Goal: Task Accomplishment & Management: Use online tool/utility

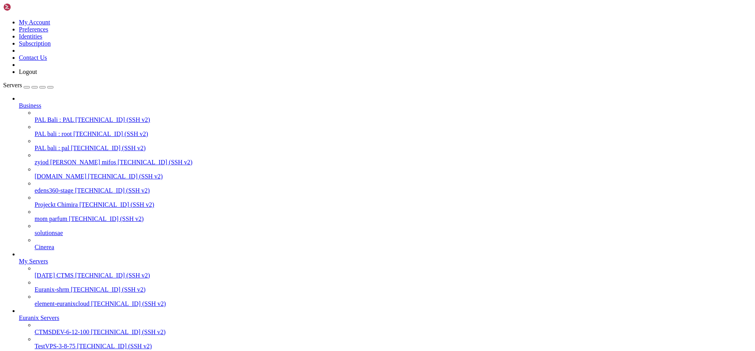
scroll to position [1755, 0]
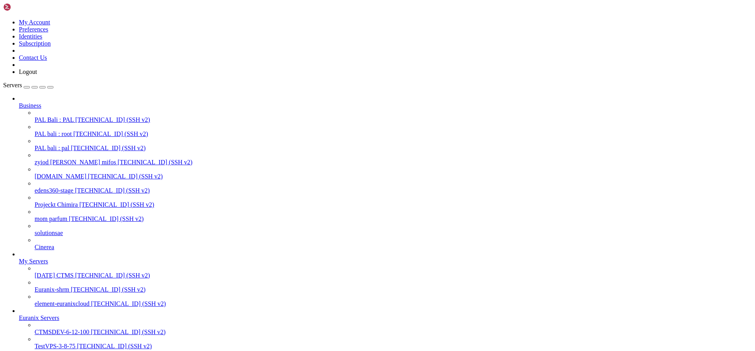
scroll to position [3351, 0]
drag, startPoint x: 14, startPoint y: 778, endPoint x: 219, endPoint y: 836, distance: 213.2
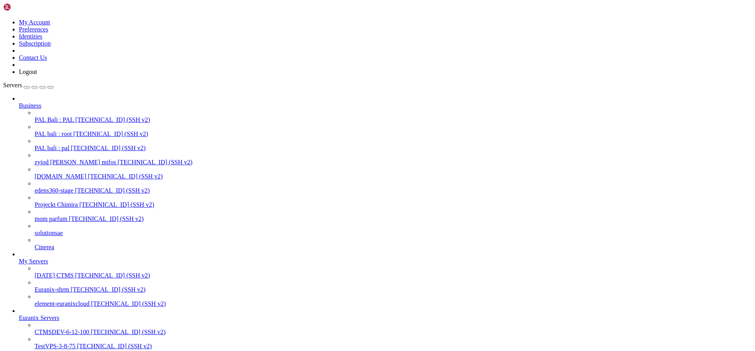
drag, startPoint x: 27, startPoint y: 804, endPoint x: 117, endPoint y: 804, distance: 89.6
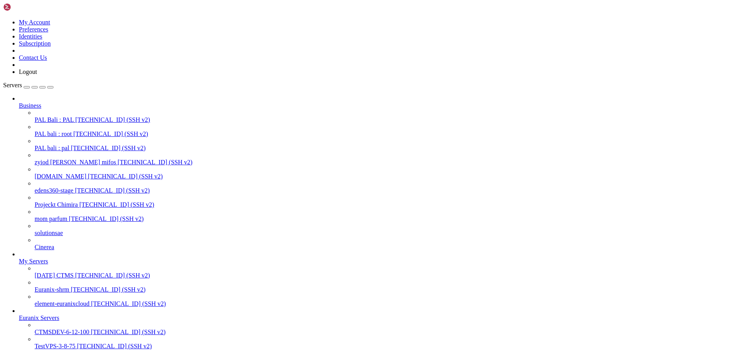
scroll to position [3697, 0]
drag, startPoint x: 28, startPoint y: 686, endPoint x: 238, endPoint y: 688, distance: 209.9
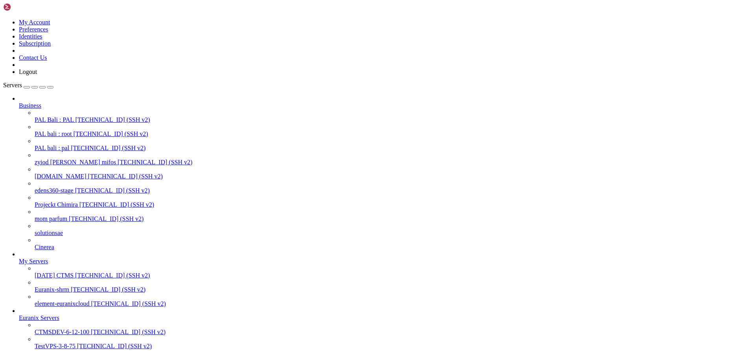
paste textarea "server { listen 80; server_name api-ctms.euranixcloud.com; return 301 https://$…"
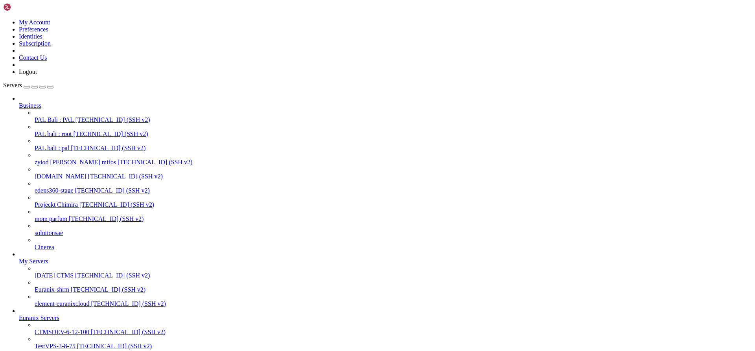
type textarea "server { listen 80; server_name api-ctms.euranixcloud.com; return 301 https://$…"
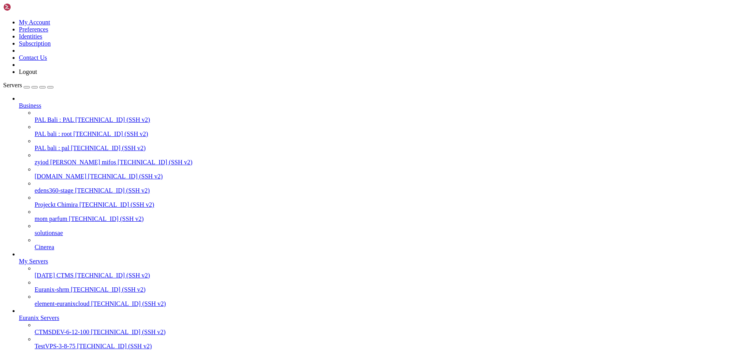
scroll to position [4894, 0]
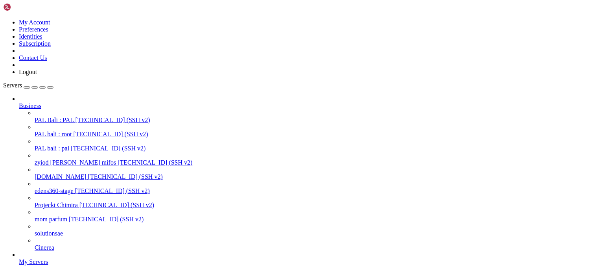
scroll to position [866, 0]
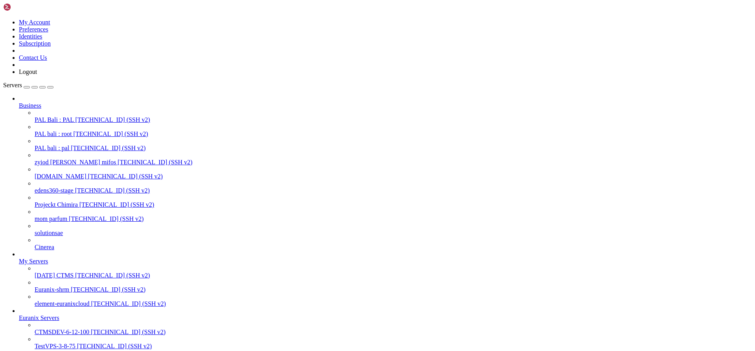
scroll to position [70, 0]
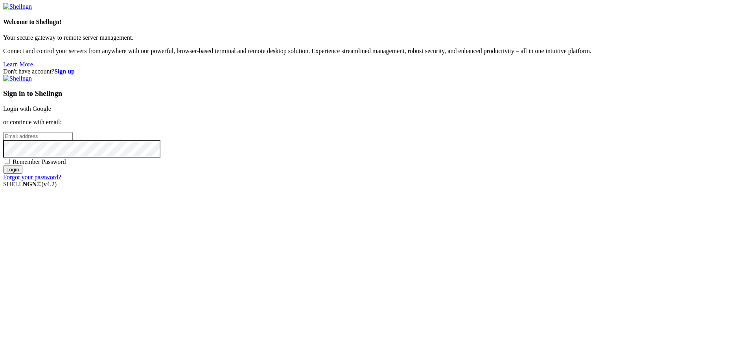
click at [51, 112] on link "Login with Google" at bounding box center [27, 108] width 48 height 7
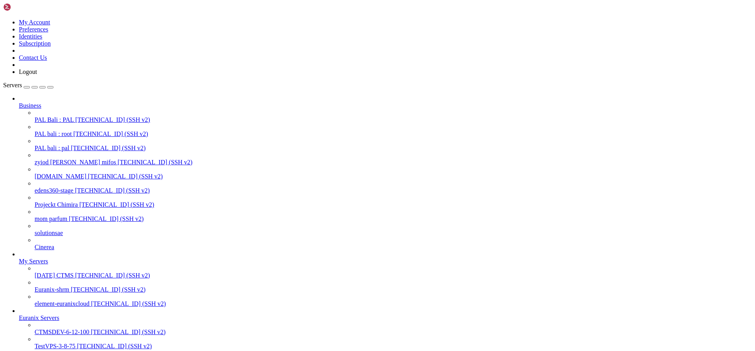
scroll to position [9641, 0]
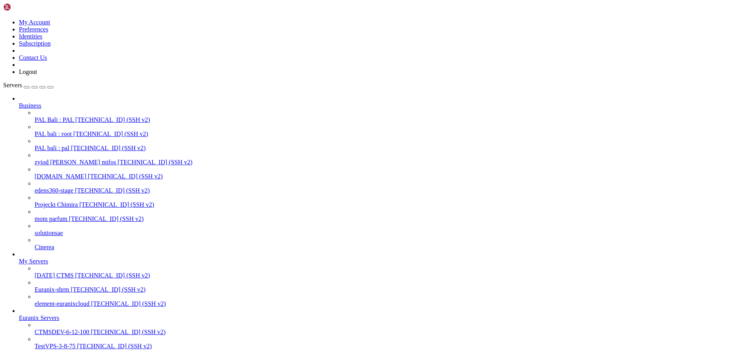
scroll to position [10151, 0]
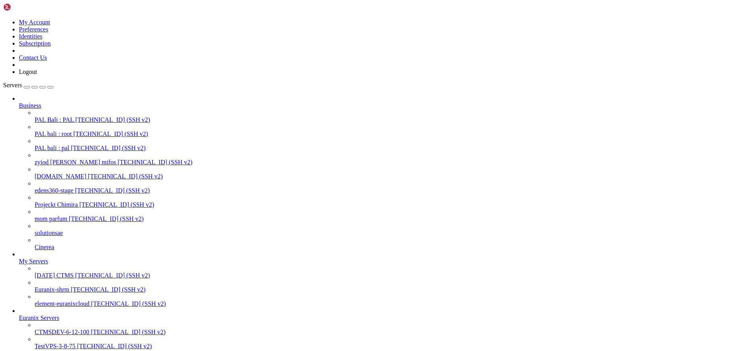
scroll to position [13217, 0]
drag, startPoint x: 191, startPoint y: 637, endPoint x: 28, endPoint y: 636, distance: 163.1
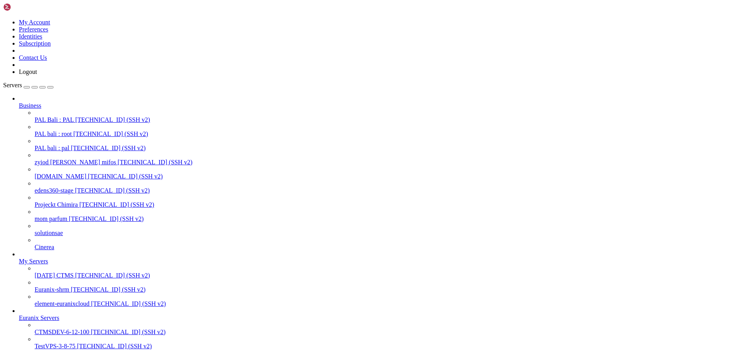
scroll to position [13363, 0]
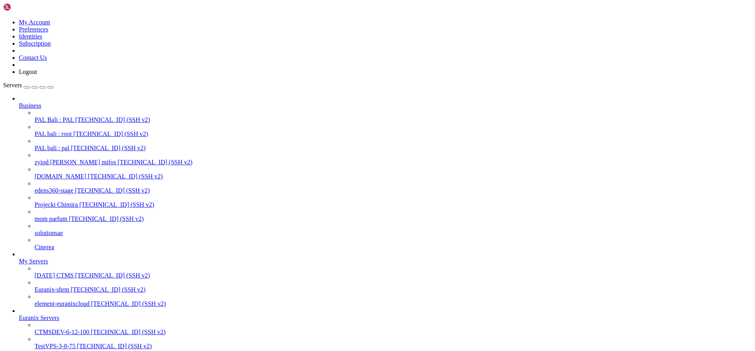
scroll to position [13393, 0]
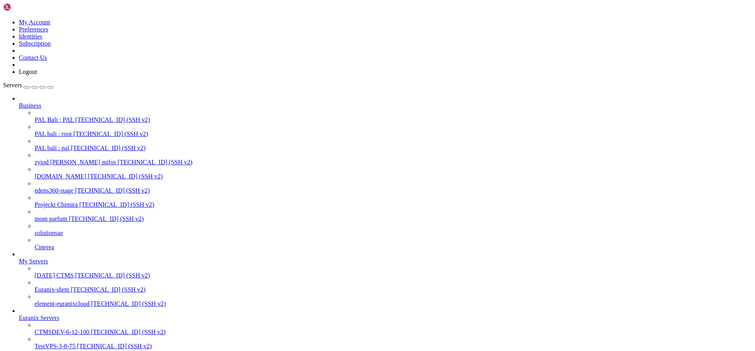
drag, startPoint x: 101, startPoint y: 800, endPoint x: 7, endPoint y: 758, distance: 102.4
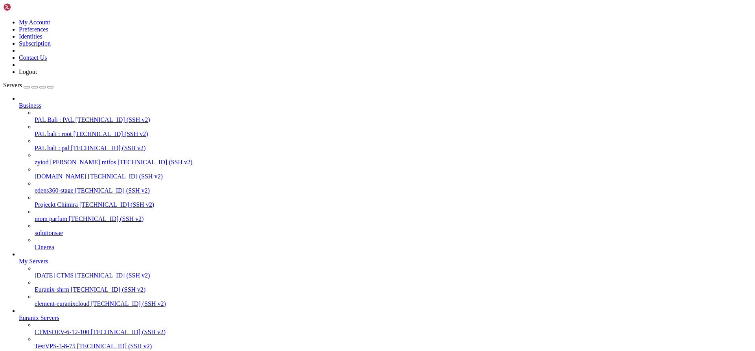
drag, startPoint x: 96, startPoint y: 800, endPoint x: 8, endPoint y: 788, distance: 88.1
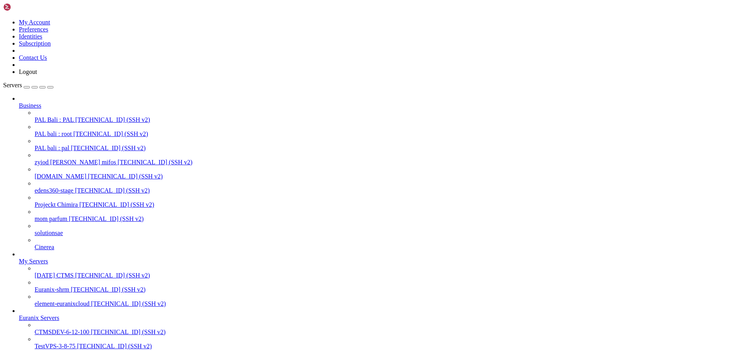
drag, startPoint x: 7, startPoint y: 787, endPoint x: 86, endPoint y: 802, distance: 80.7
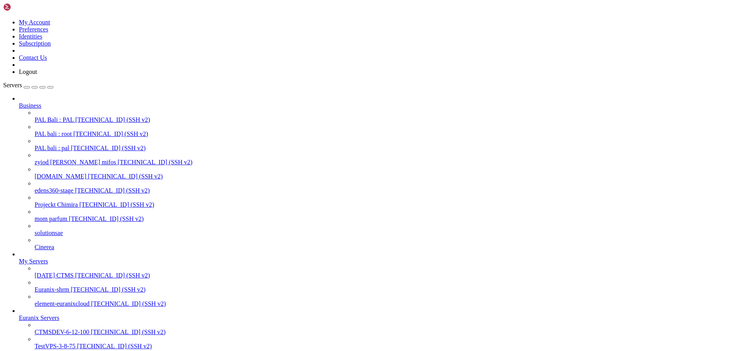
scroll to position [13569, 0]
drag, startPoint x: 310, startPoint y: 799, endPoint x: 0, endPoint y: 610, distance: 363.1
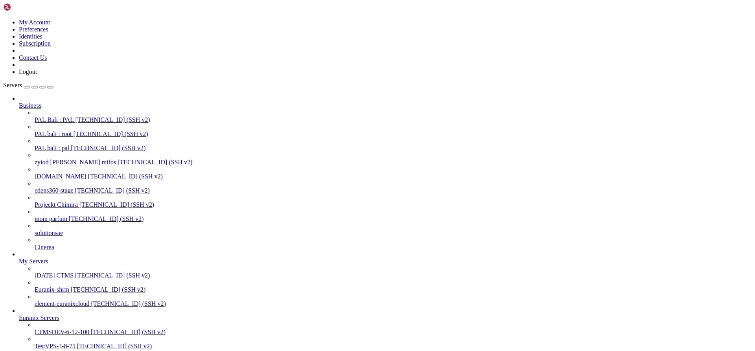
drag, startPoint x: 300, startPoint y: 800, endPoint x: 52, endPoint y: 595, distance: 321.9
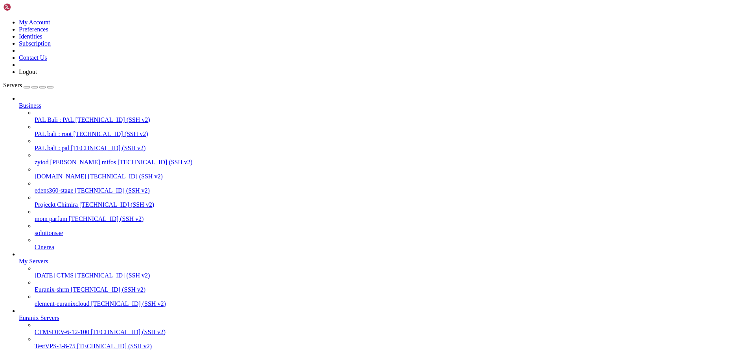
drag, startPoint x: 168, startPoint y: 802, endPoint x: 7, endPoint y: 795, distance: 160.5
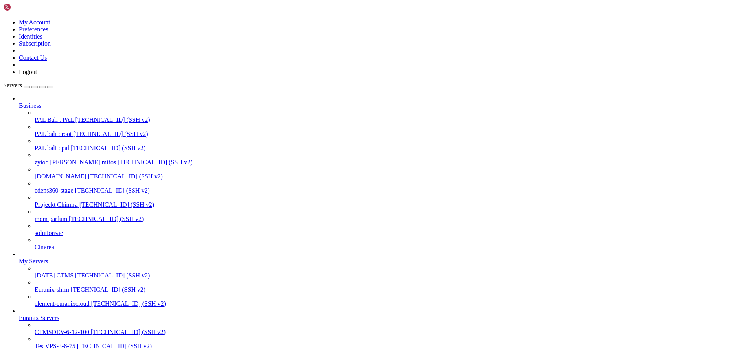
scroll to position [14693, 0]
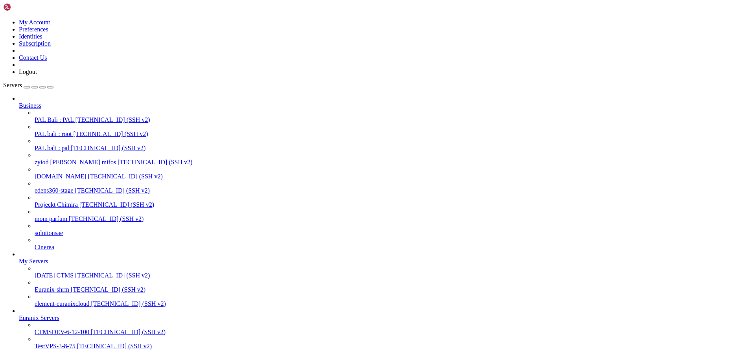
scroll to position [14723, 0]
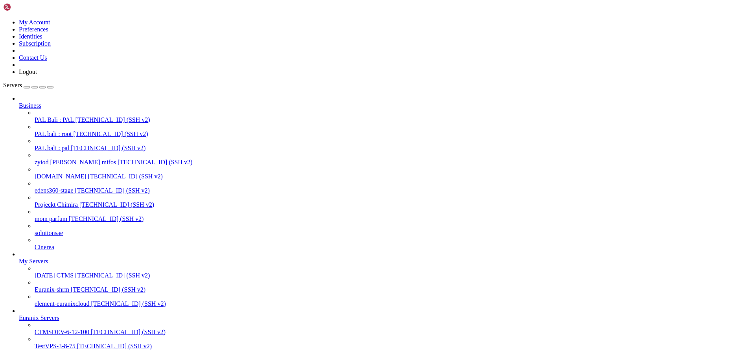
scroll to position [14814, 0]
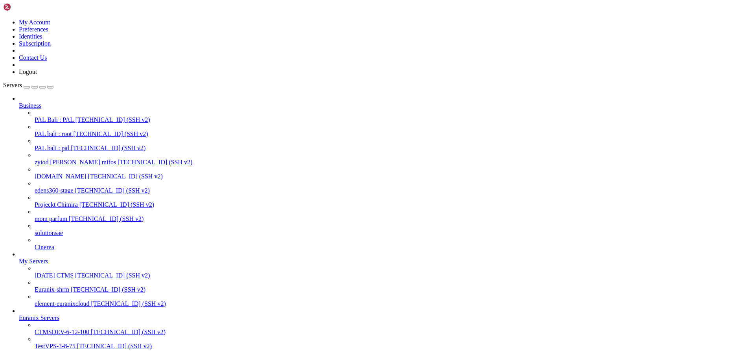
drag, startPoint x: 223, startPoint y: 558, endPoint x: 90, endPoint y: 559, distance: 132.5
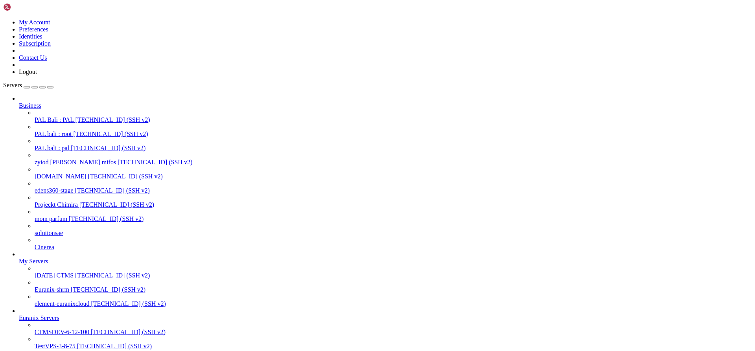
scroll to position [14851, 0]
click at [69, 329] on span "CTMSDEV-6-12-100" at bounding box center [62, 332] width 55 height 7
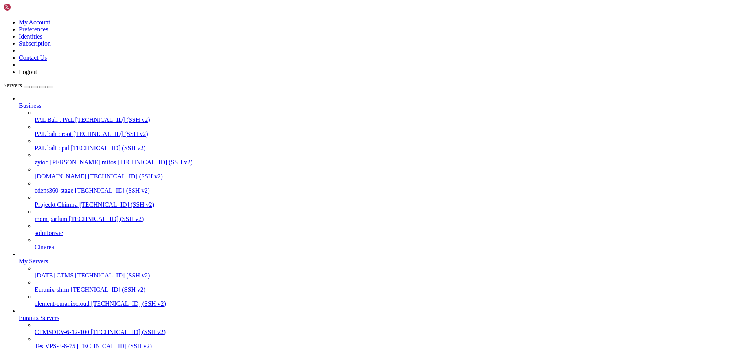
click at [69, 329] on span "CTMSDEV-6-12-100" at bounding box center [62, 332] width 55 height 7
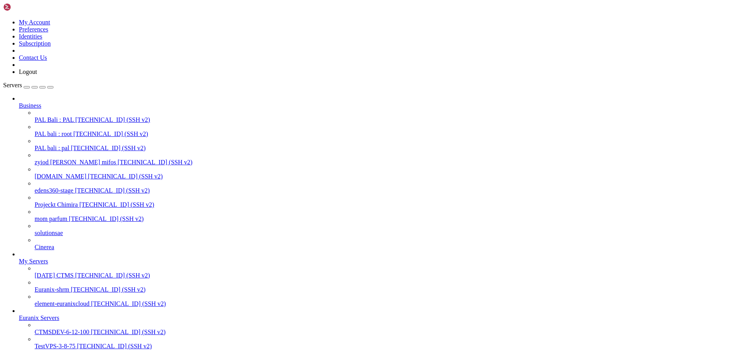
click at [91, 329] on span "[TECHNICAL_ID] (SSH v2)" at bounding box center [128, 332] width 75 height 7
click at [61, 329] on span "CTMSDEV-6-12-100" at bounding box center [62, 332] width 55 height 7
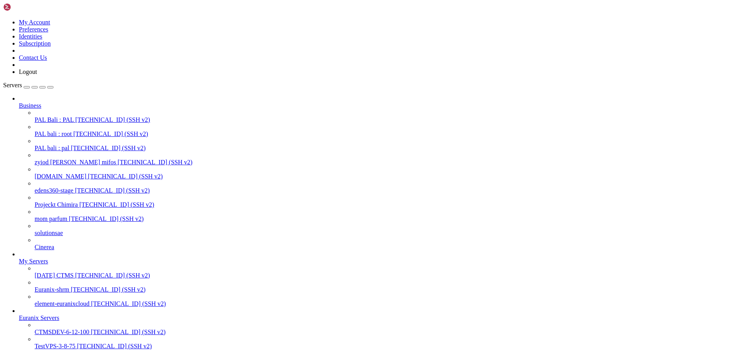
scroll to position [67, 0]
click at [59, 329] on span "CTMSDEV-6-12-100" at bounding box center [62, 332] width 55 height 7
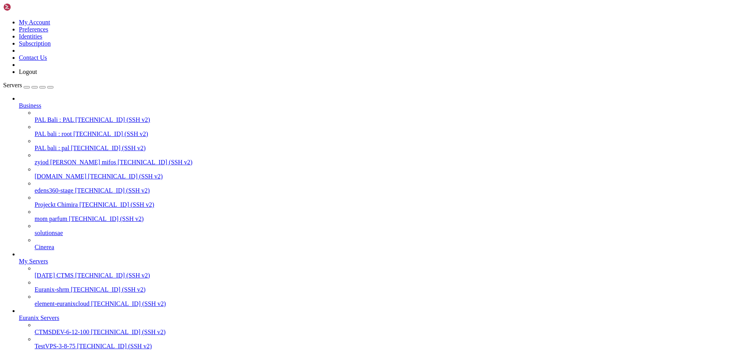
scroll to position [18, 0]
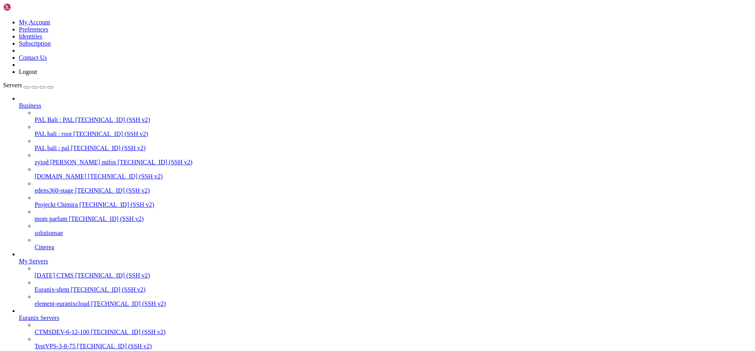
drag, startPoint x: 351, startPoint y: 841, endPoint x: 12, endPoint y: 839, distance: 338.9
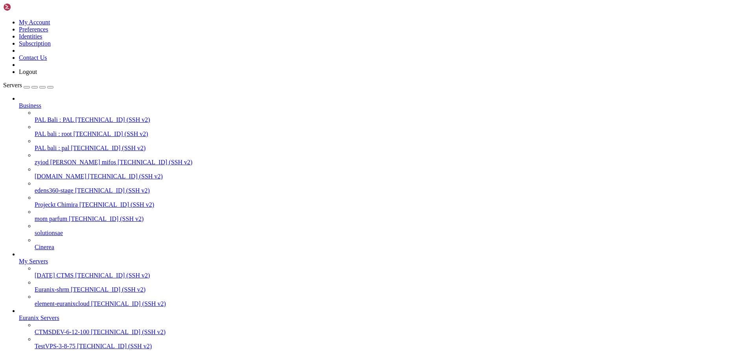
scroll to position [334, 0]
